Goal: Unclear

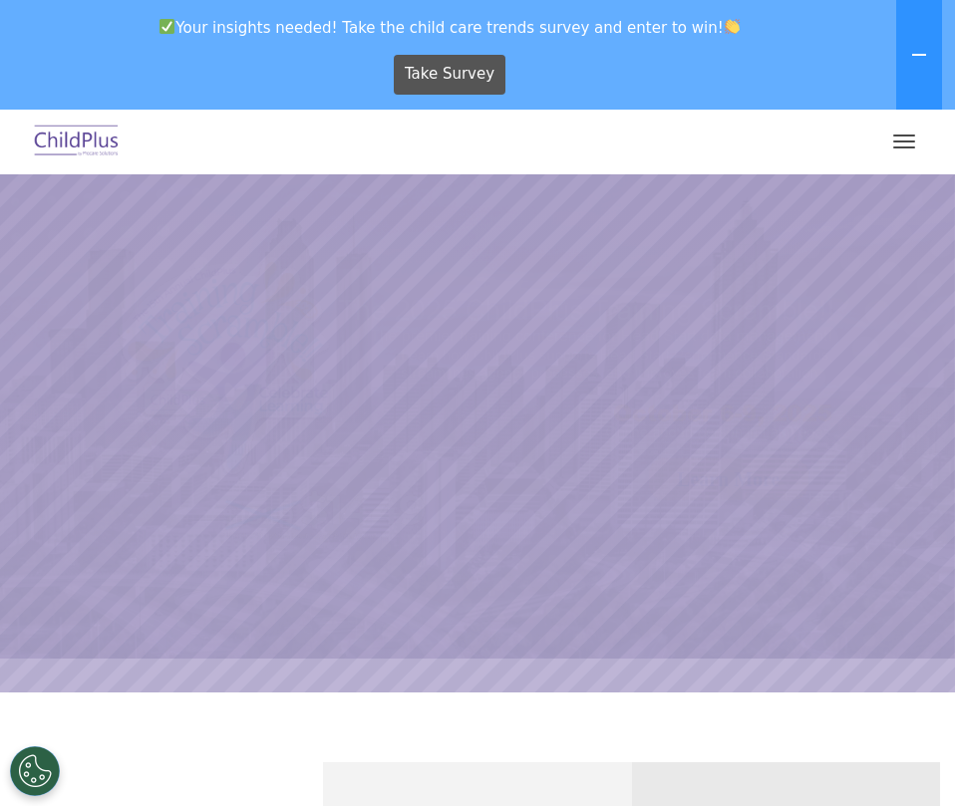
select select "MEDIUM"
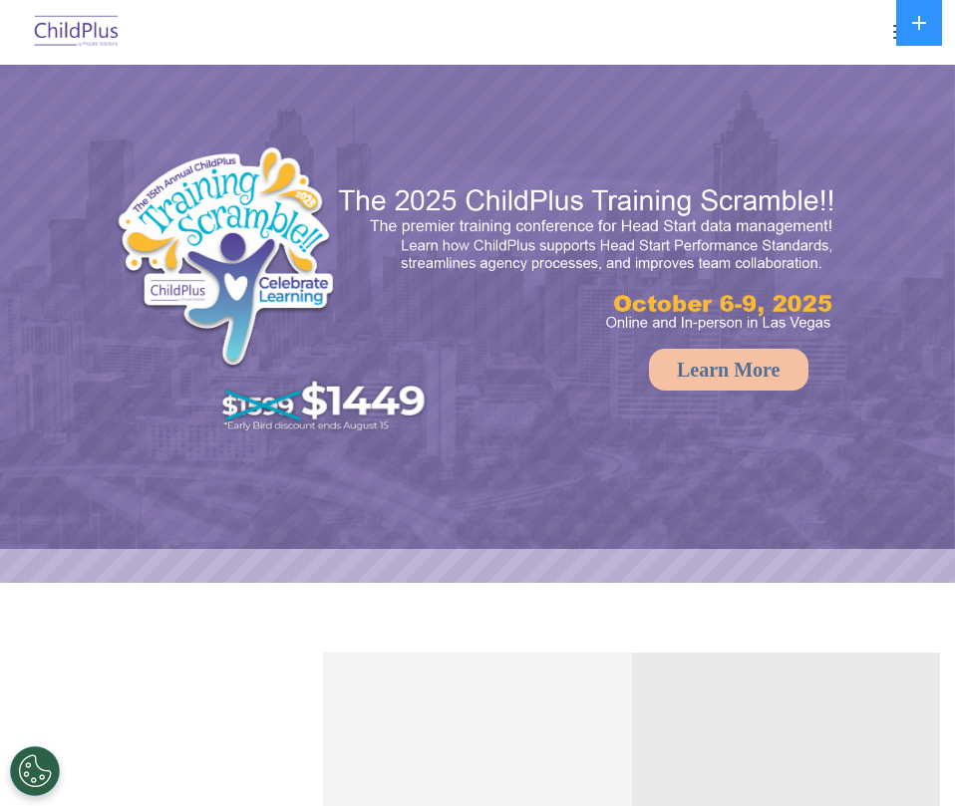
select select "MEDIUM"
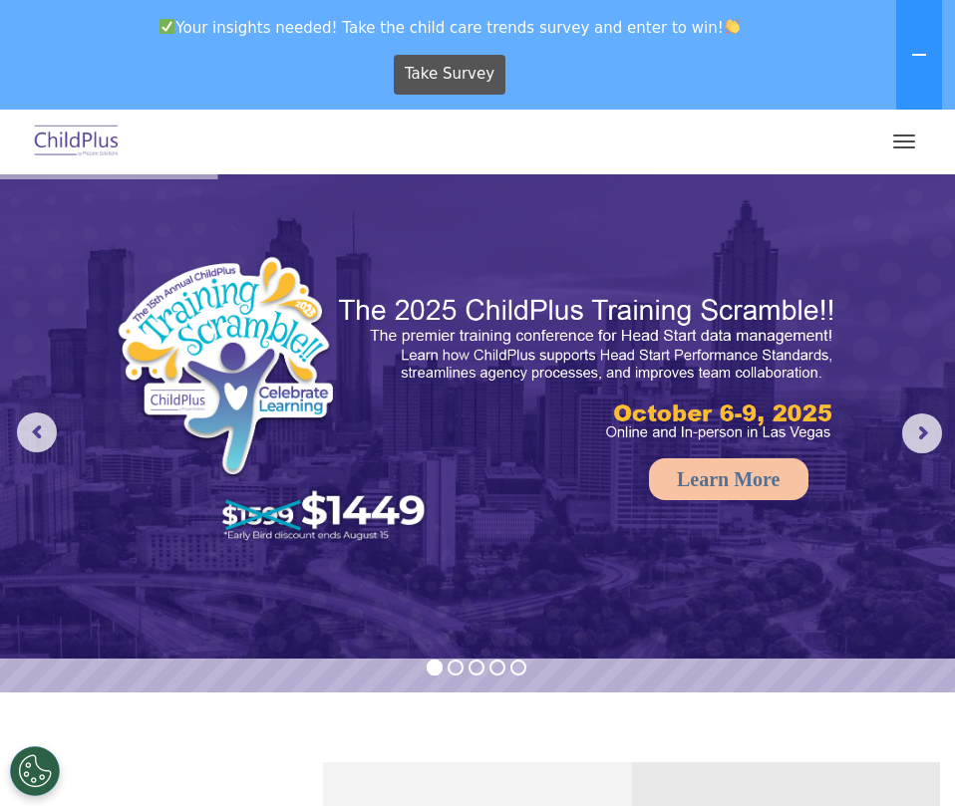
click at [86, 137] on img at bounding box center [77, 142] width 94 height 47
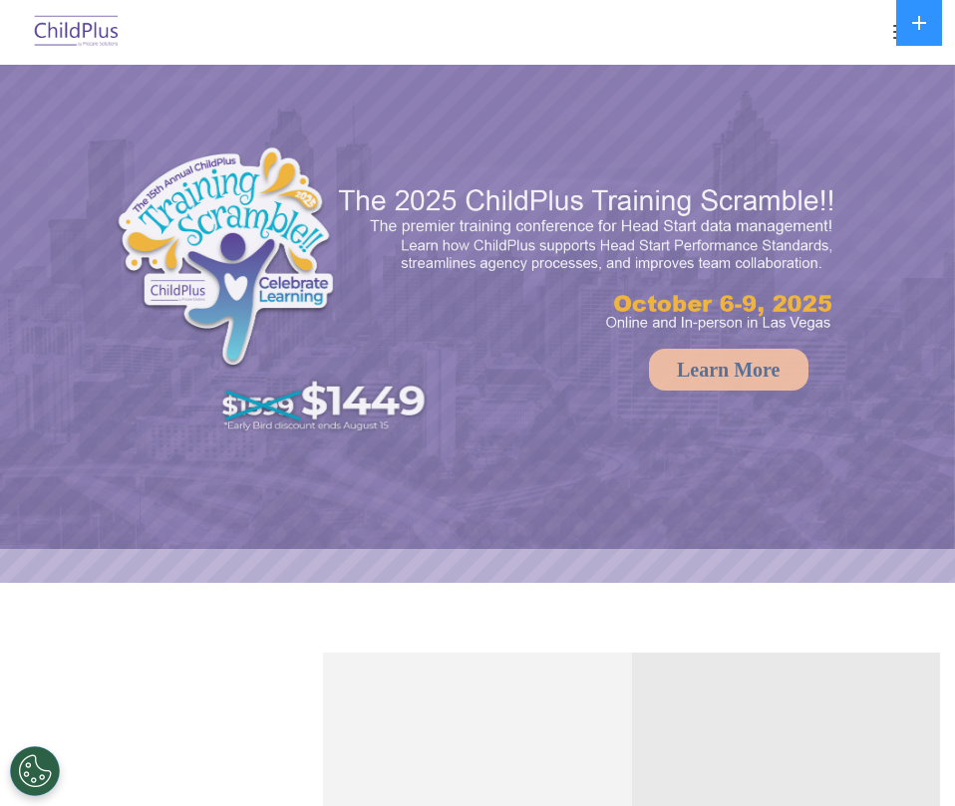
select select "MEDIUM"
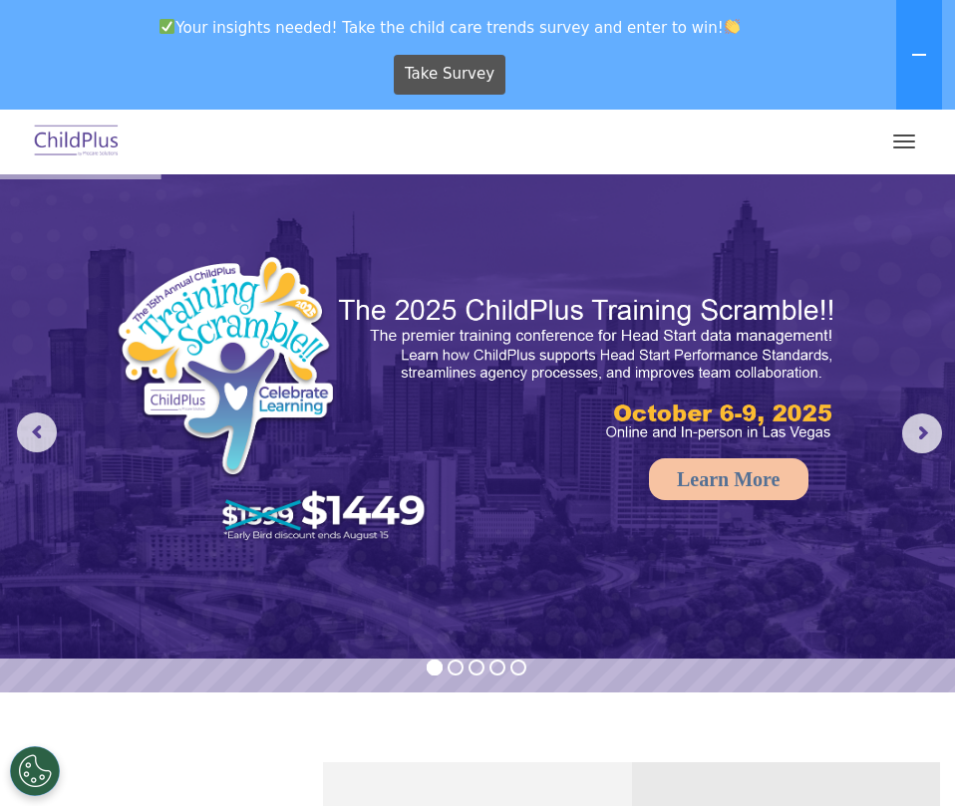
click at [906, 145] on button "button" at bounding box center [904, 142] width 42 height 32
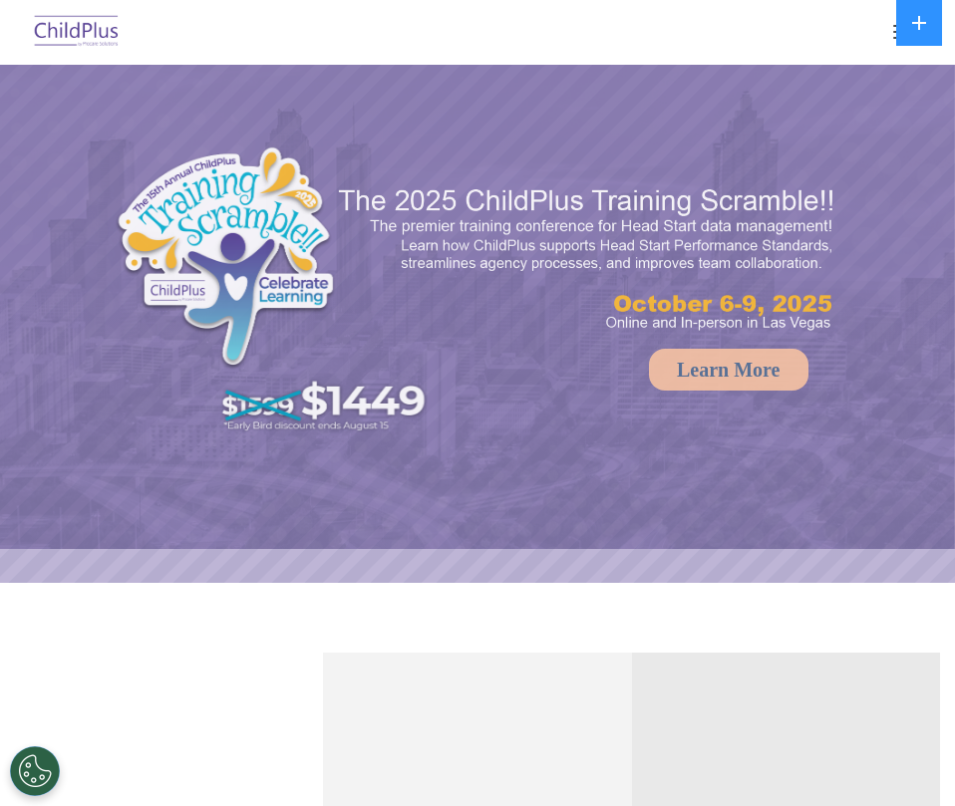
select select "MEDIUM"
